Goal: Navigation & Orientation: Find specific page/section

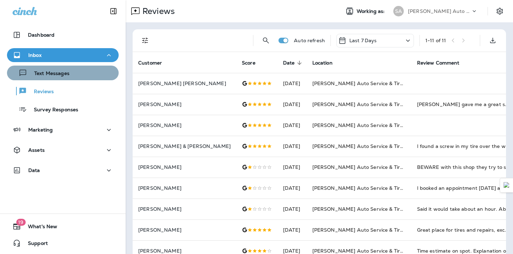
click at [48, 78] on div "Text Messages" at bounding box center [40, 73] width 60 height 10
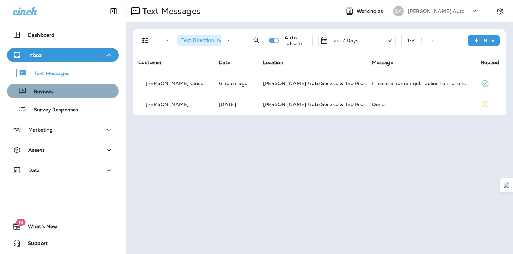
click at [52, 97] on button "Reviews" at bounding box center [63, 91] width 112 height 15
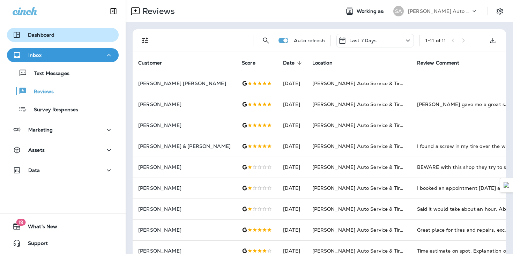
click at [52, 40] on button "Dashboard" at bounding box center [63, 35] width 112 height 14
